Goal: Transaction & Acquisition: Purchase product/service

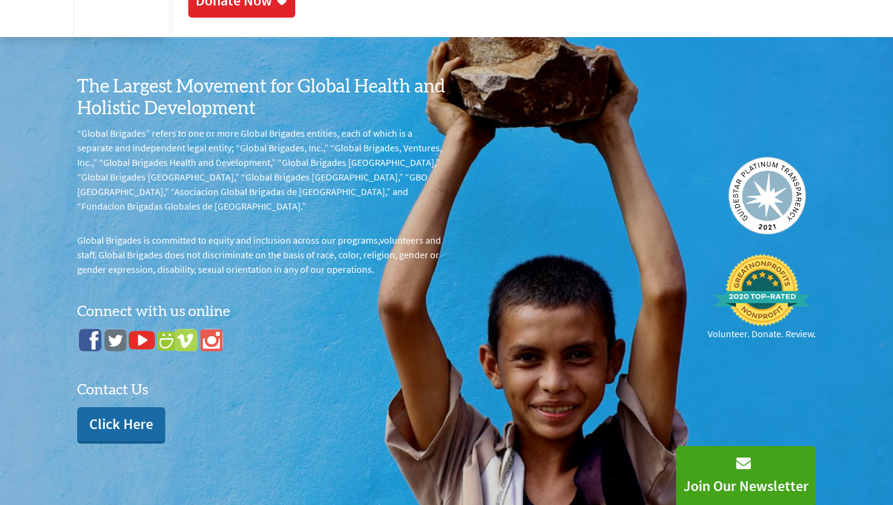
scroll to position [947, 0]
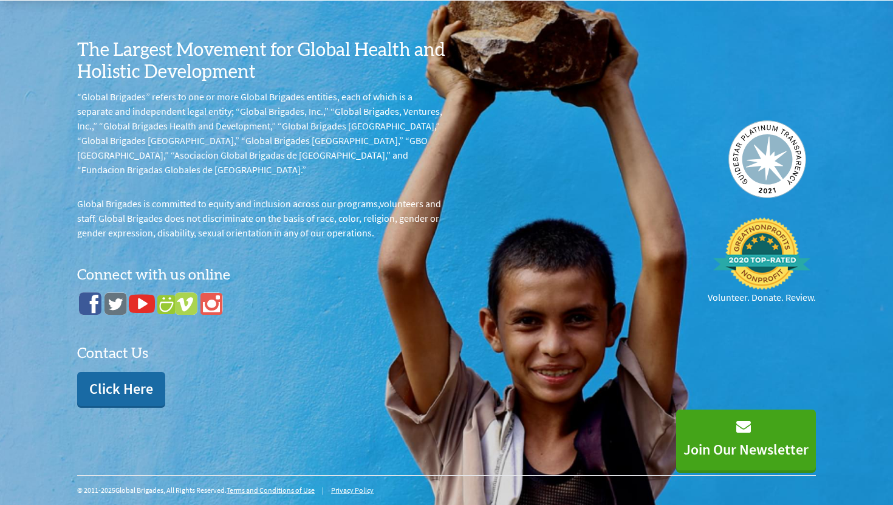
click at [110, 387] on div "Click Here" at bounding box center [121, 389] width 88 height 34
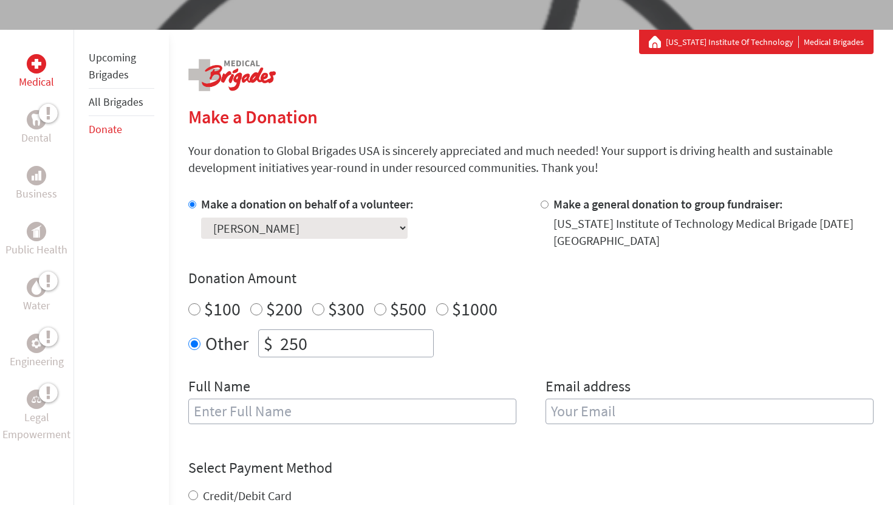
scroll to position [0, 0]
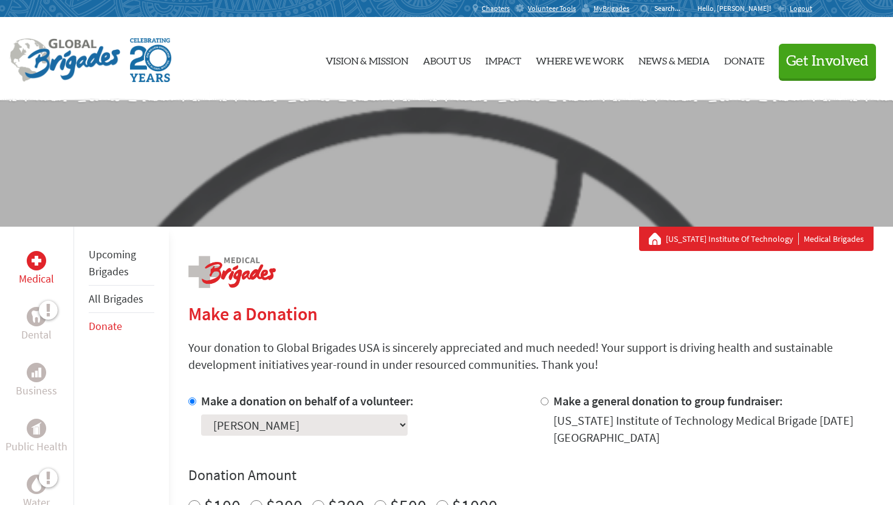
click at [84, 61] on img at bounding box center [65, 60] width 111 height 44
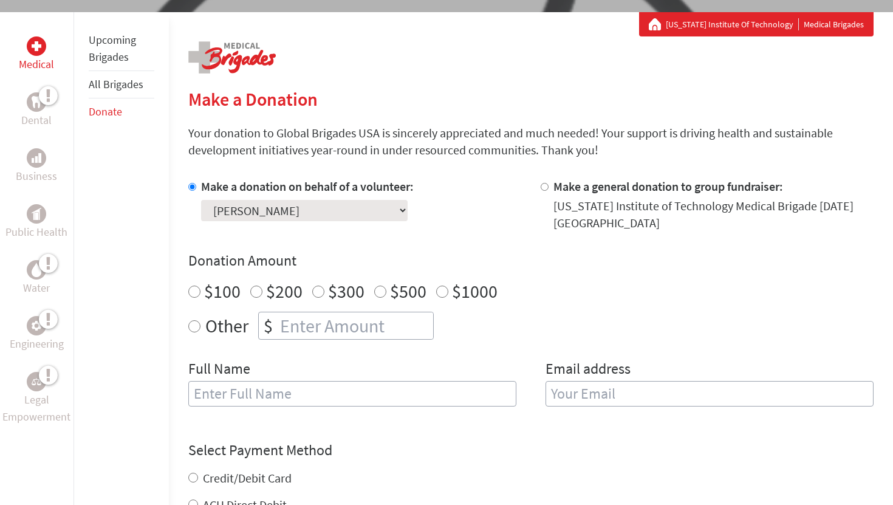
scroll to position [212, 0]
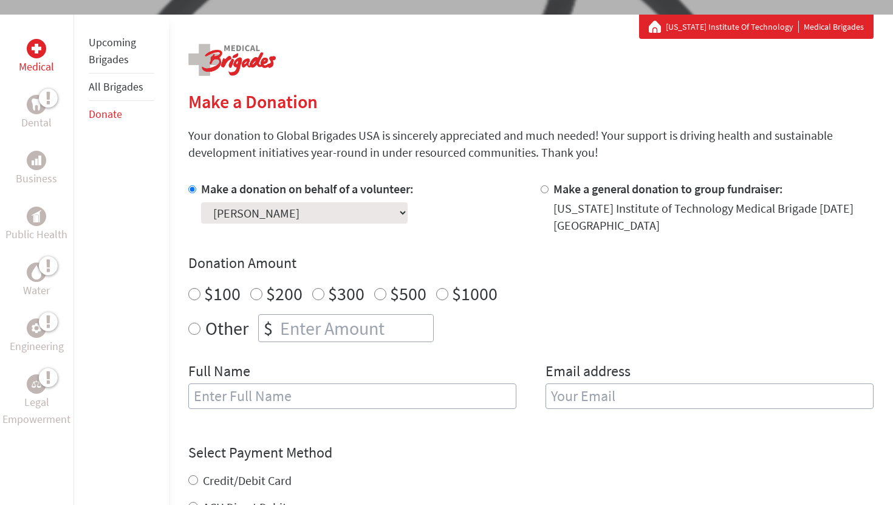
click at [305, 203] on select "Select a volunteer... Alexandra Yuan Avantika Malla Caroline Hamilton Ciana Jul…" at bounding box center [304, 212] width 206 height 21
click at [543, 193] on input "Make a general donation to group fundraiser:" at bounding box center [544, 189] width 8 height 8
radio input "true"
click at [194, 192] on input "Make a donation on behalf of a volunteer:" at bounding box center [192, 189] width 8 height 8
radio input "true"
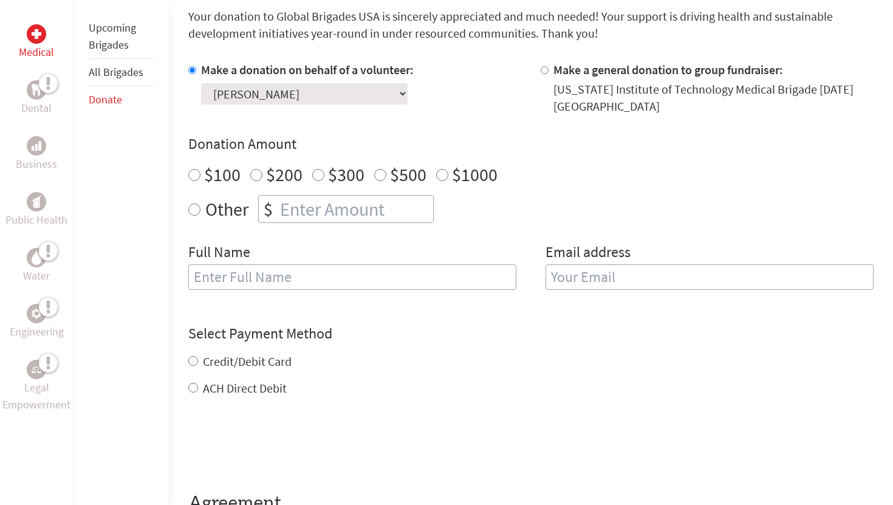
scroll to position [326, 0]
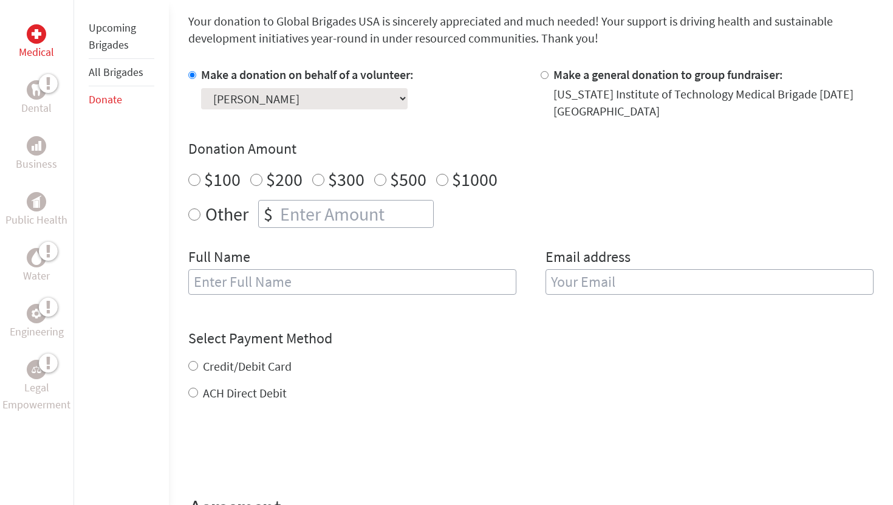
radio input "true"
click at [308, 209] on input "number" at bounding box center [355, 213] width 155 height 27
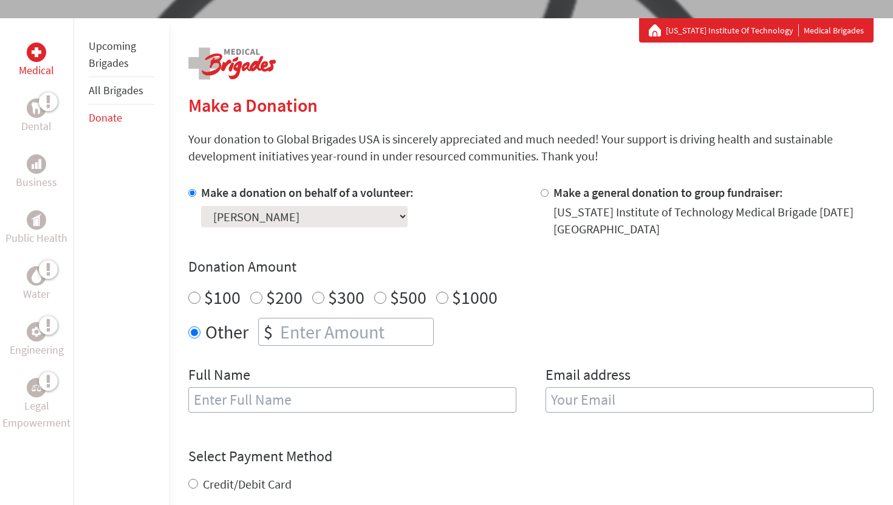
scroll to position [0, 0]
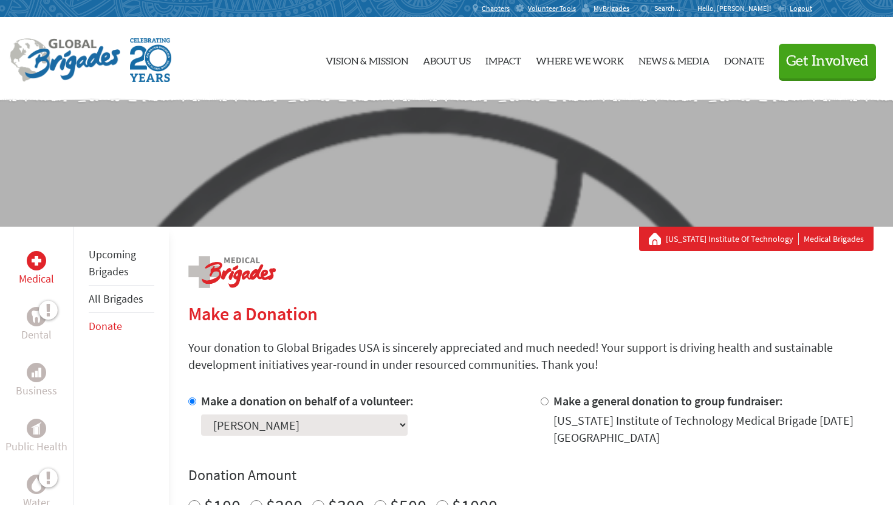
click at [756, 12] on p "Hello, [PERSON_NAME]!" at bounding box center [737, 9] width 80 height 10
click at [628, 10] on span "MyBrigades" at bounding box center [611, 9] width 36 height 10
